Goal: Task Accomplishment & Management: Manage account settings

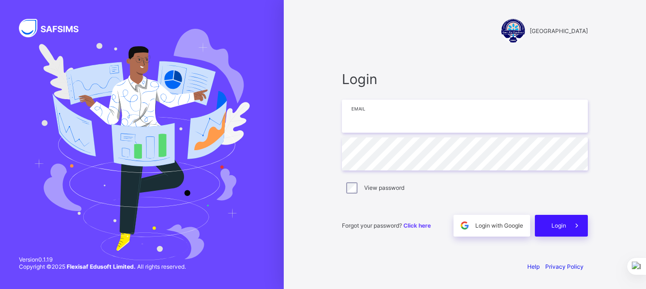
type input "**********"
click at [553, 219] on div "Login" at bounding box center [561, 226] width 53 height 22
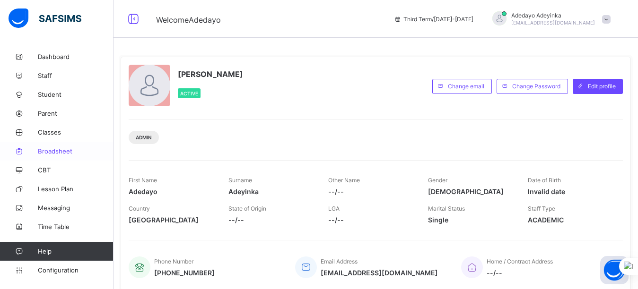
click at [64, 154] on span "Broadsheet" at bounding box center [76, 151] width 76 height 8
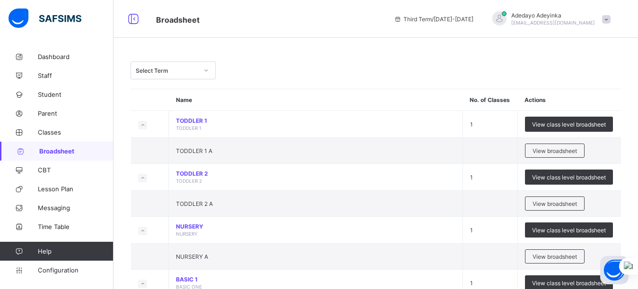
scroll to position [253, 0]
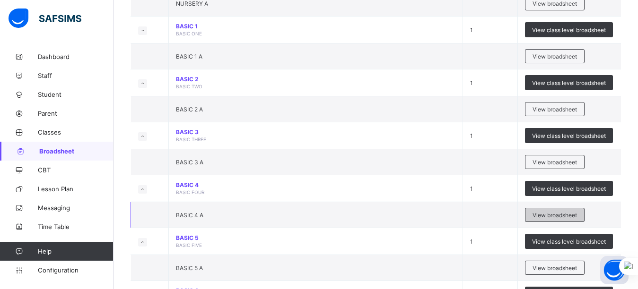
click at [556, 215] on span "View broadsheet" at bounding box center [554, 215] width 44 height 7
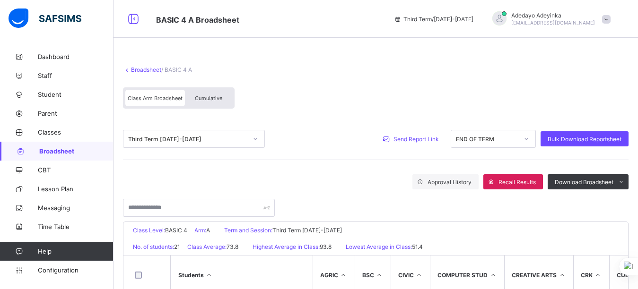
click at [417, 136] on span "Send Report Link" at bounding box center [415, 139] width 45 height 7
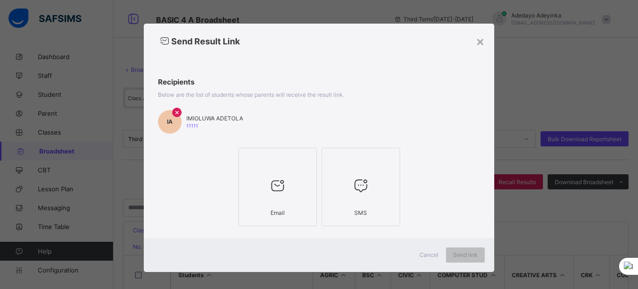
click at [284, 184] on icon at bounding box center [278, 185] width 20 height 17
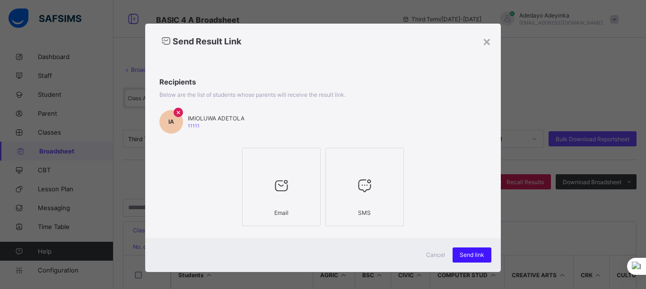
click at [475, 258] on span "Send link" at bounding box center [472, 254] width 25 height 7
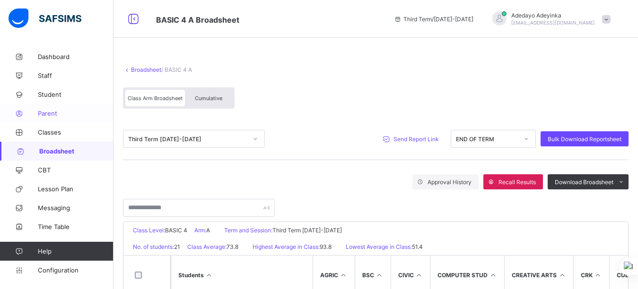
click at [50, 111] on span "Parent" at bounding box center [76, 114] width 76 height 8
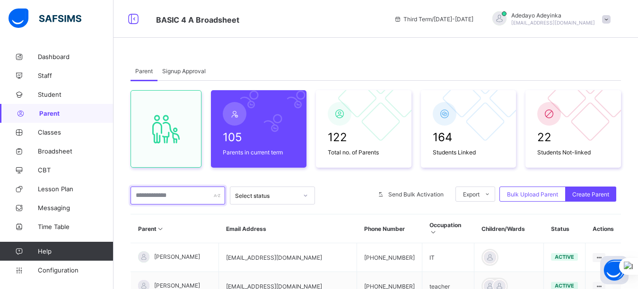
click at [176, 196] on input "text" at bounding box center [177, 196] width 95 height 18
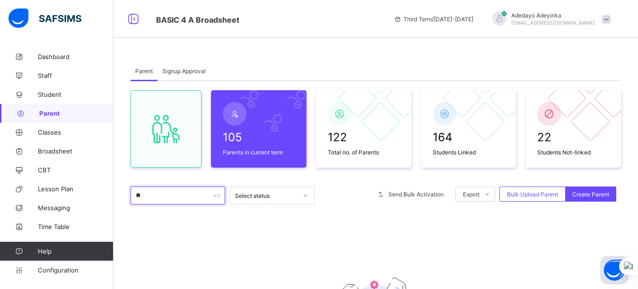
type input "*"
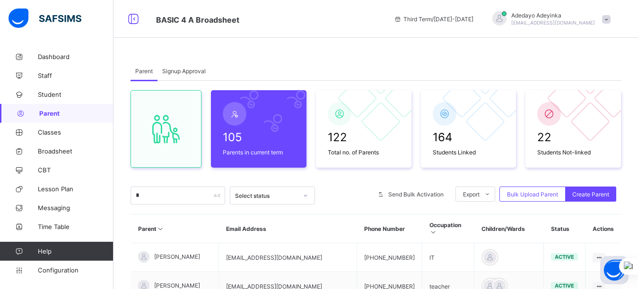
drag, startPoint x: 176, startPoint y: 196, endPoint x: 156, endPoint y: 222, distance: 32.3
click at [156, 225] on icon at bounding box center [160, 228] width 8 height 7
click at [184, 203] on input "*" at bounding box center [177, 196] width 95 height 18
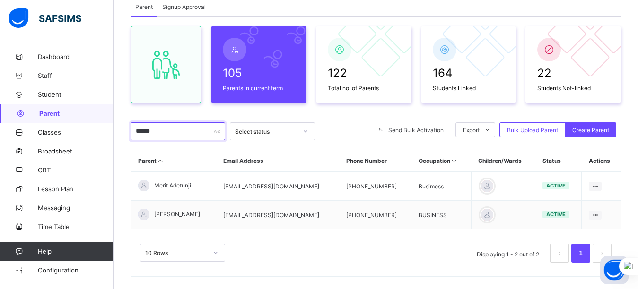
scroll to position [71, 0]
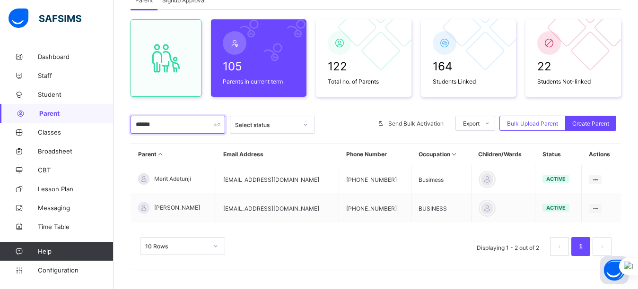
type input "******"
drag, startPoint x: 310, startPoint y: 254, endPoint x: 261, endPoint y: 230, distance: 54.6
click at [250, 187] on div "Parent Email Address Phone Number Occupation Children/Wards Status Actions Meri…" at bounding box center [375, 204] width 490 height 122
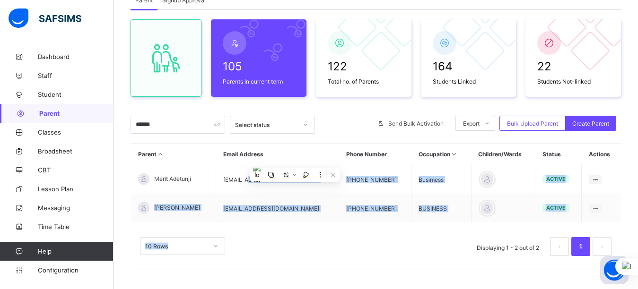
click at [417, 269] on div "Parent Email Address Phone Number Occupation Children/Wards Status Actions Meri…" at bounding box center [375, 206] width 490 height 127
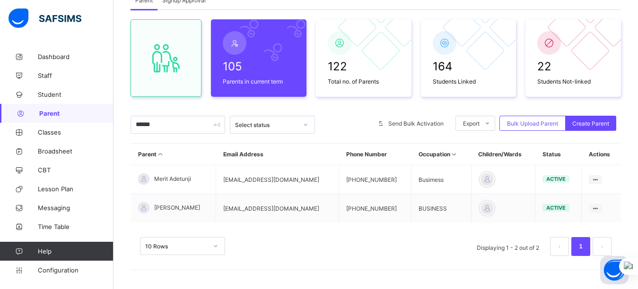
click at [375, 246] on div "10 Rows Displaying 1 - 2 out of 2 1" at bounding box center [375, 246] width 471 height 19
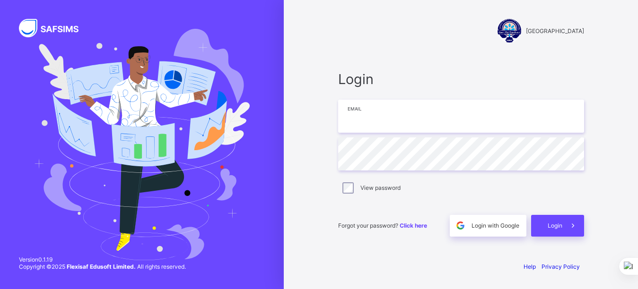
type input "**********"
